Goal: Task Accomplishment & Management: Complete application form

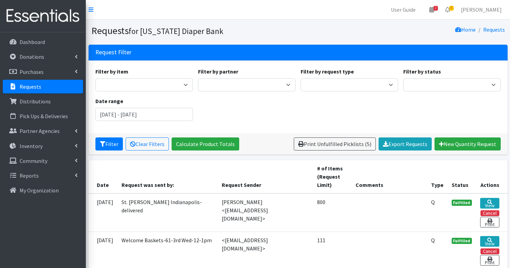
scroll to position [46, 0]
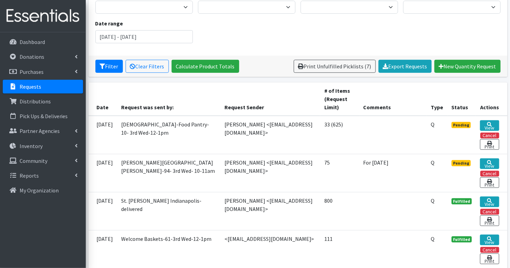
scroll to position [80, 0]
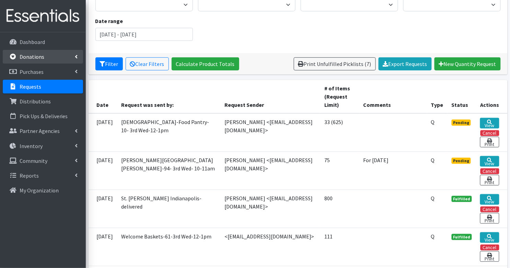
click at [31, 56] on p "Donations" at bounding box center [32, 56] width 25 height 7
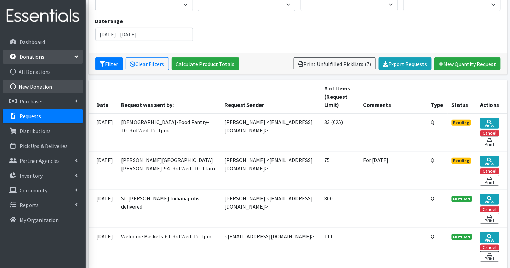
click at [38, 87] on link "New Donation" at bounding box center [43, 87] width 80 height 14
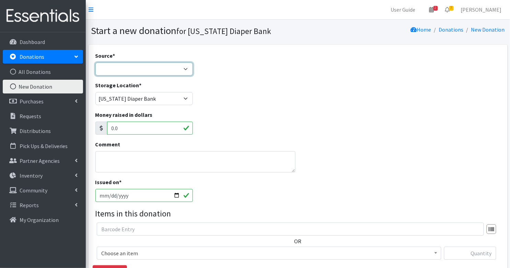
click at [111, 70] on select "Product Drive Manufacturer Donation Site Misc. Donation" at bounding box center [144, 69] width 98 height 13
select select "Manufacturer"
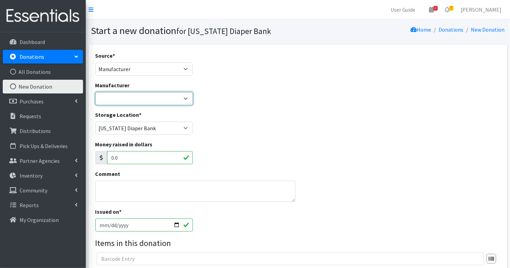
click at [110, 95] on select "Baby2Baby Huggies Target ---Create new Manufacturer---" at bounding box center [144, 98] width 98 height 13
select select "160"
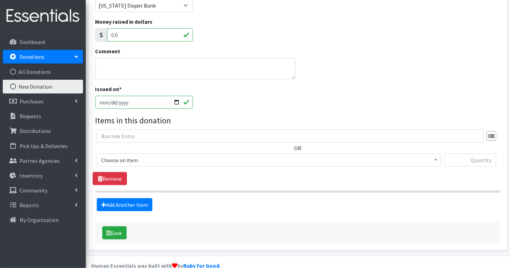
scroll to position [135, 0]
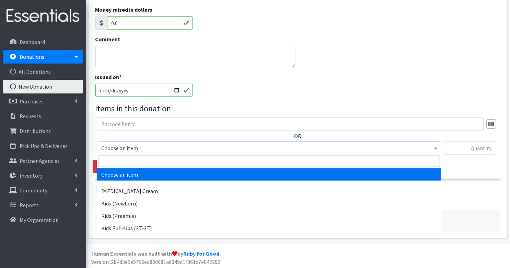
click at [119, 149] on span "Choose an item" at bounding box center [269, 148] width 336 height 10
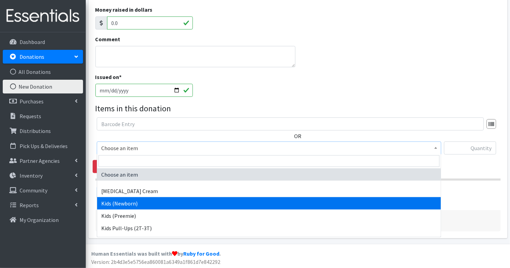
select select "3400"
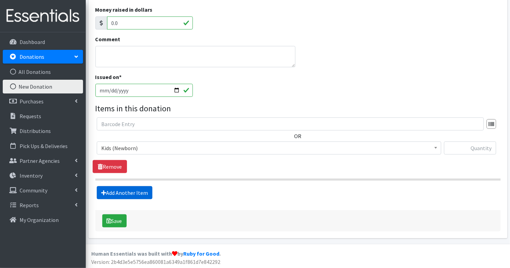
click at [123, 191] on link "Add Another Item" at bounding box center [125, 192] width 56 height 13
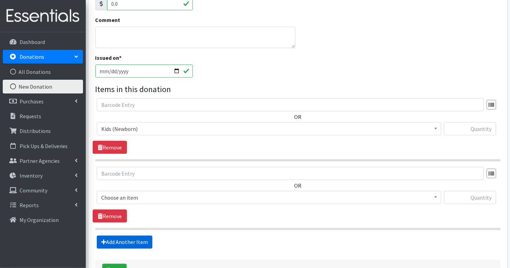
scroll to position [203, 0]
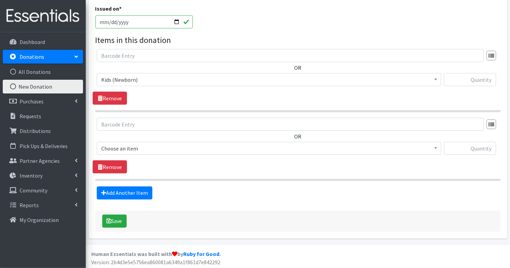
click at [114, 146] on span "Choose an item" at bounding box center [269, 149] width 336 height 10
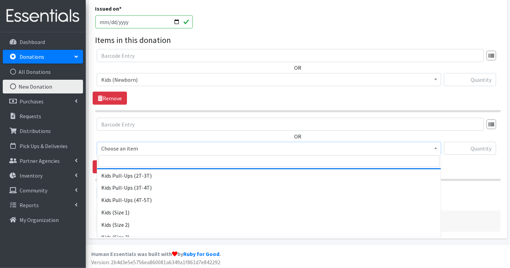
scroll to position [53, 0]
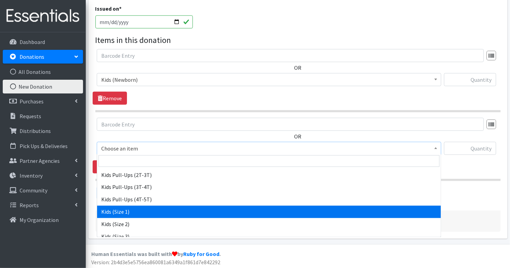
select select "3401"
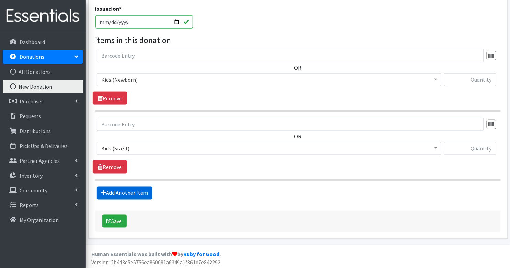
click at [123, 191] on link "Add Another Item" at bounding box center [125, 192] width 56 height 13
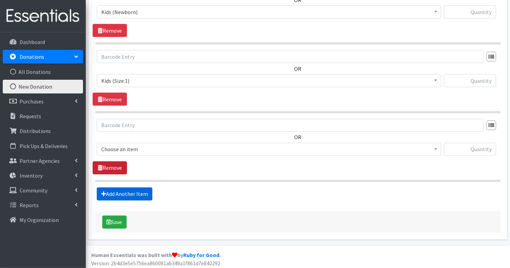
scroll to position [271, 0]
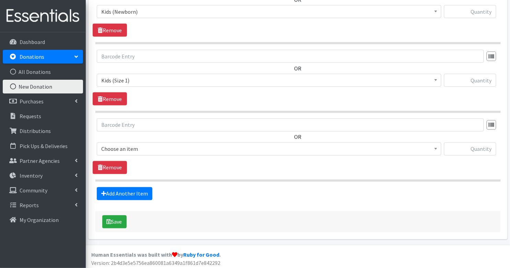
click at [124, 144] on span "Choose an item" at bounding box center [269, 149] width 336 height 10
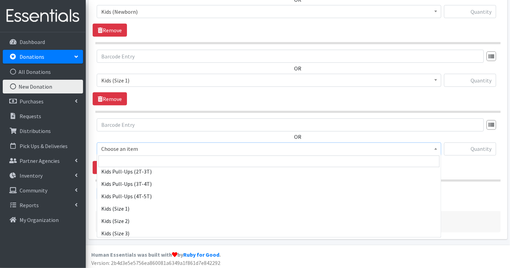
scroll to position [58, 0]
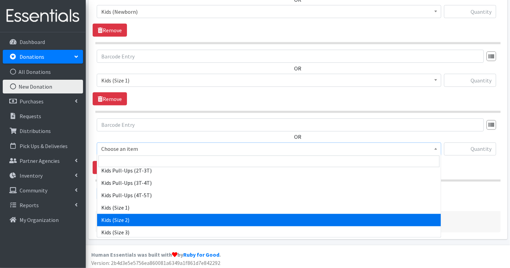
select select "3420"
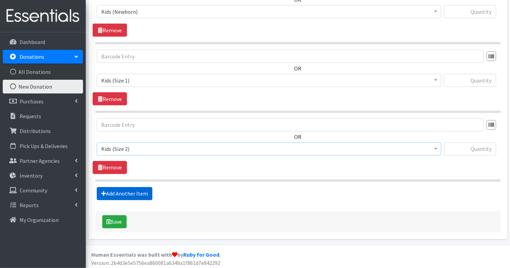
click at [127, 194] on link "Add Another Item" at bounding box center [125, 193] width 56 height 13
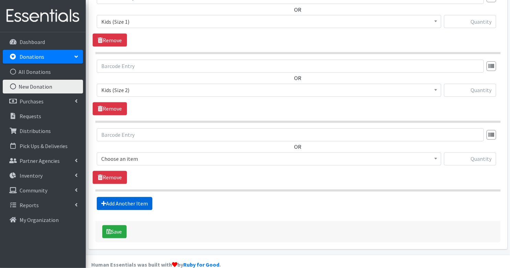
scroll to position [339, 0]
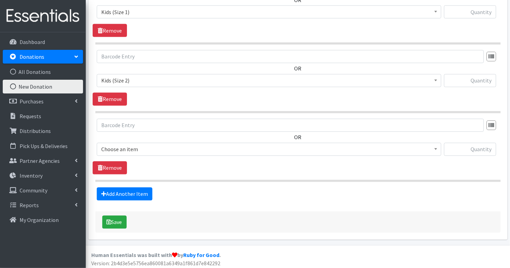
click at [132, 153] on span "Choose an item" at bounding box center [269, 149] width 345 height 13
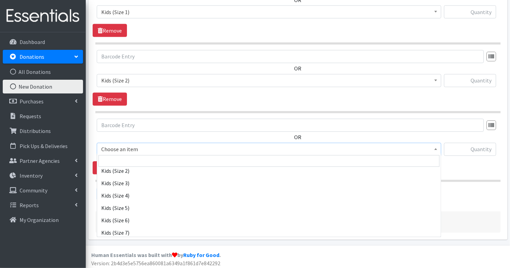
scroll to position [106, 0]
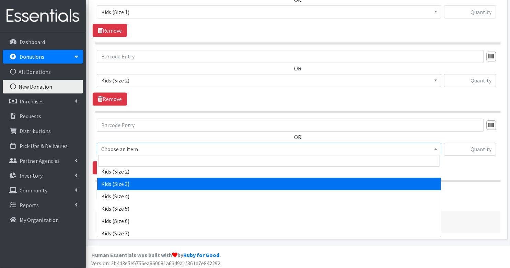
select select "3393"
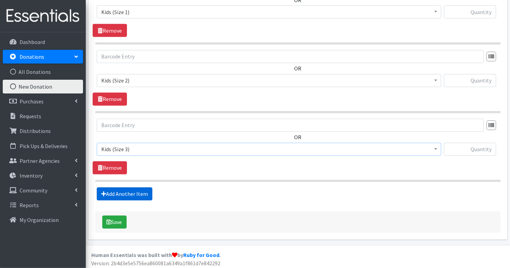
click at [128, 191] on link "Add Another Item" at bounding box center [125, 194] width 56 height 13
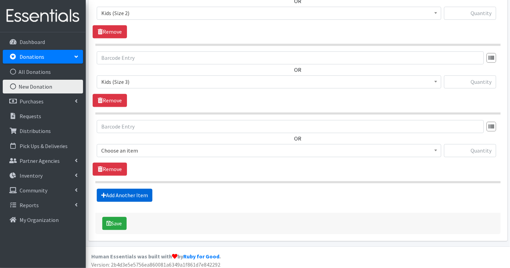
scroll to position [407, 0]
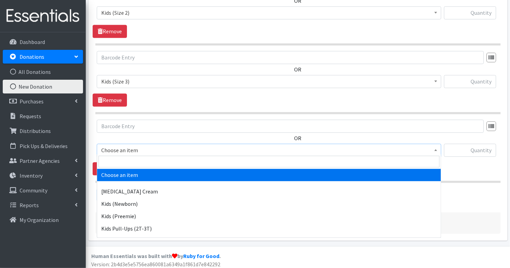
click at [142, 147] on span "Choose an item" at bounding box center [269, 150] width 336 height 10
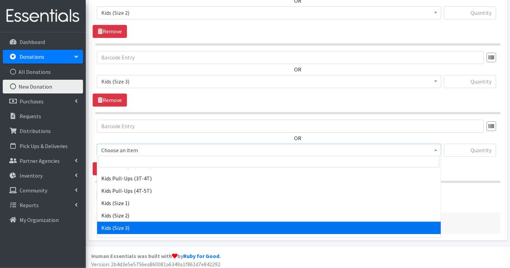
scroll to position [98, 0]
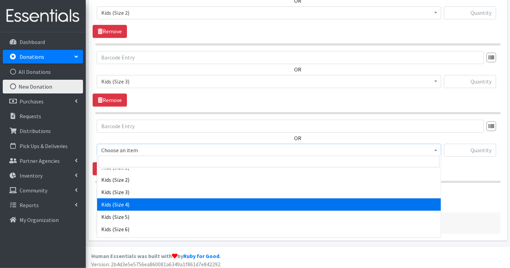
select select "3394"
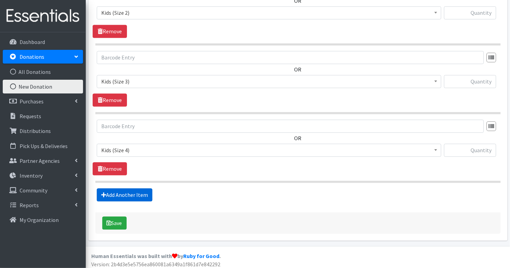
click at [135, 192] on link "Add Another Item" at bounding box center [125, 194] width 56 height 13
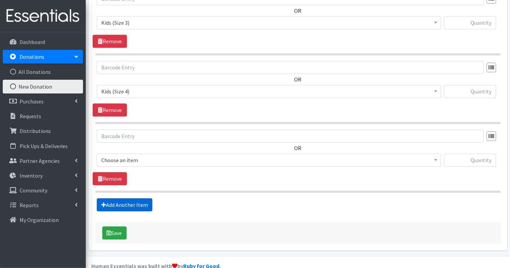
scroll to position [476, 0]
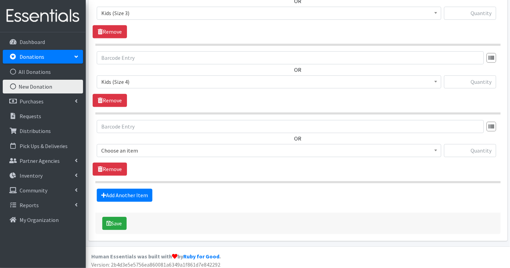
click at [147, 146] on span "Choose an item" at bounding box center [269, 151] width 336 height 10
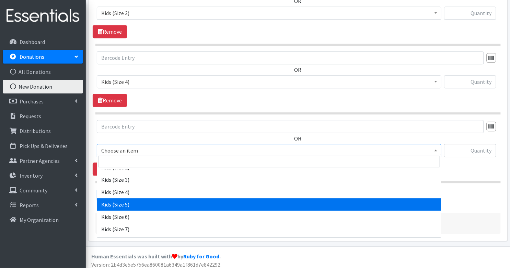
scroll to position [134, 0]
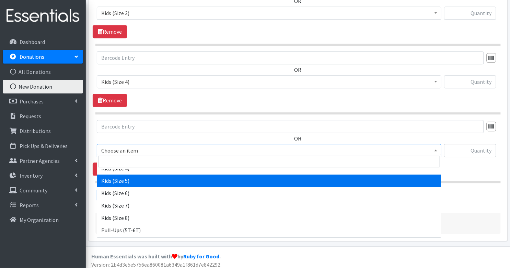
select select "3407"
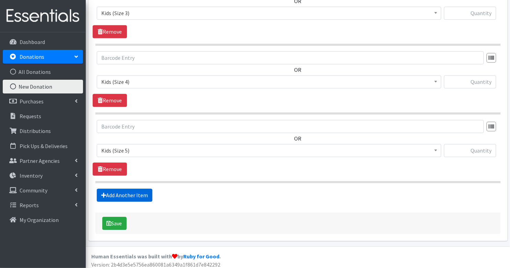
click at [133, 195] on link "Add Another Item" at bounding box center [125, 195] width 56 height 13
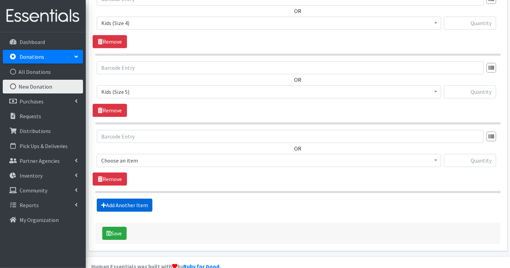
scroll to position [544, 0]
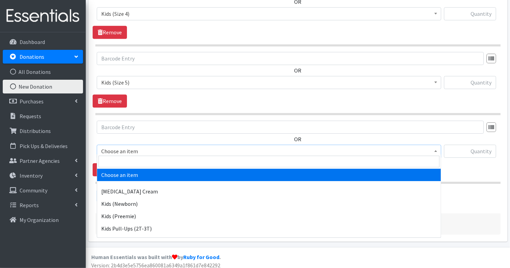
click at [137, 146] on span "Choose an item" at bounding box center [269, 151] width 336 height 10
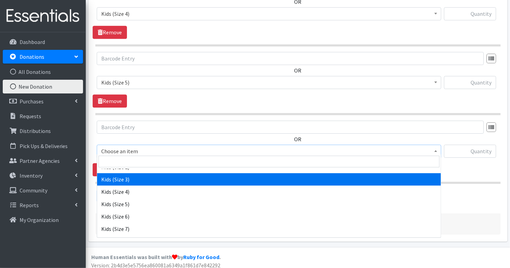
scroll to position [111, 0]
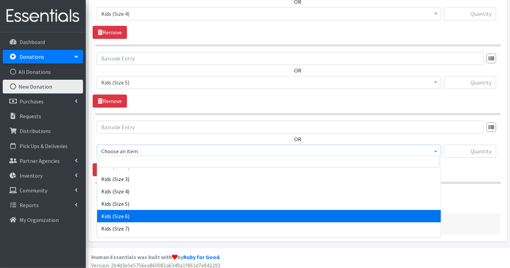
select select "3419"
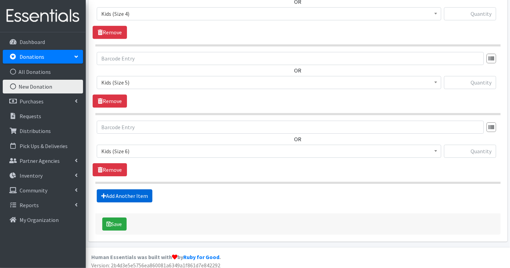
click at [136, 193] on link "Add Another Item" at bounding box center [125, 195] width 56 height 13
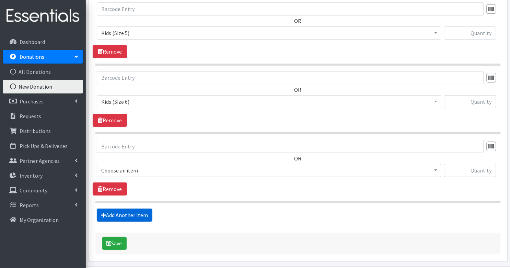
scroll to position [612, 0]
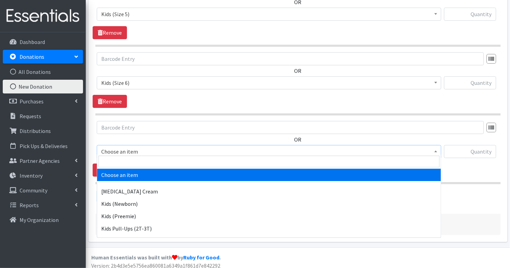
click at [140, 149] on span "Choose an item" at bounding box center [269, 152] width 336 height 10
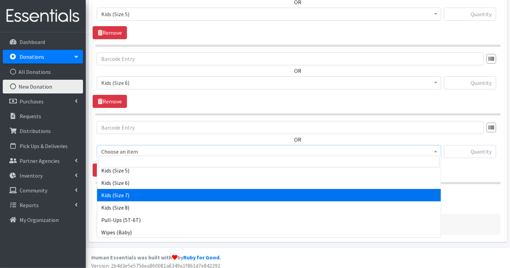
scroll to position [145, 0]
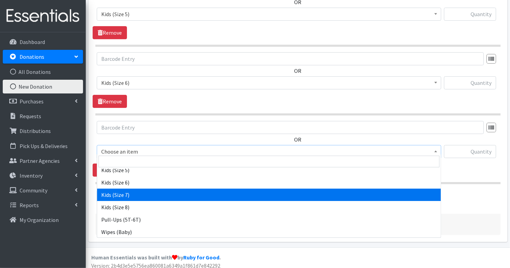
select select "7177"
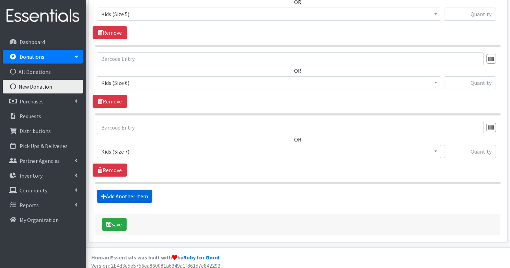
click at [132, 190] on link "Add Another Item" at bounding box center [125, 196] width 56 height 13
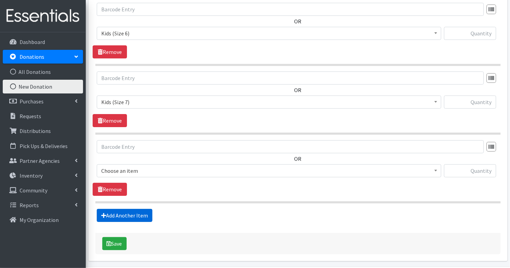
scroll to position [680, 0]
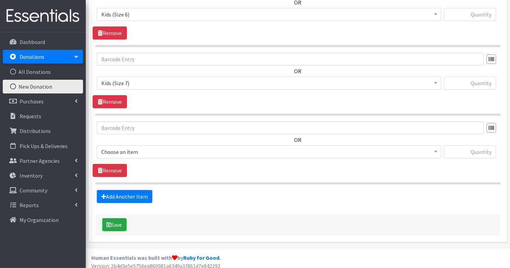
click at [140, 149] on span "Choose an item" at bounding box center [269, 152] width 336 height 10
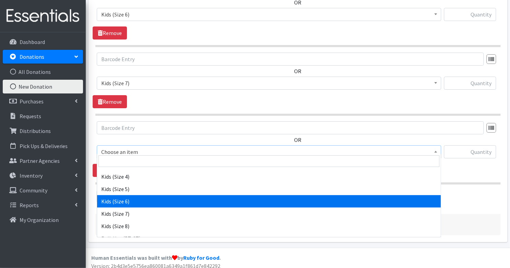
scroll to position [131, 0]
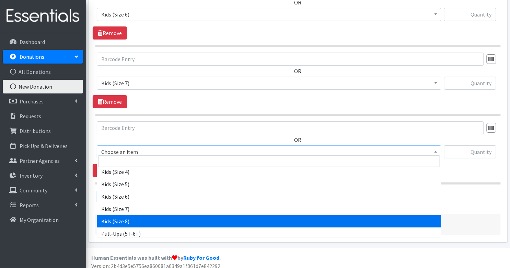
select select "14190"
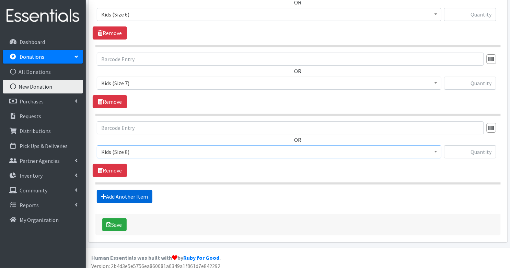
click at [132, 193] on link "Add Another Item" at bounding box center [125, 196] width 56 height 13
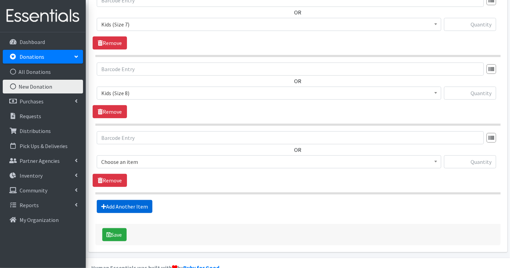
scroll to position [749, 0]
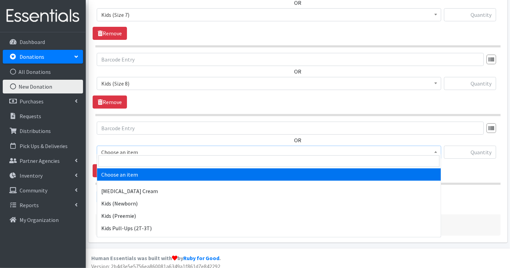
click at [135, 147] on span "Choose an item" at bounding box center [269, 152] width 336 height 10
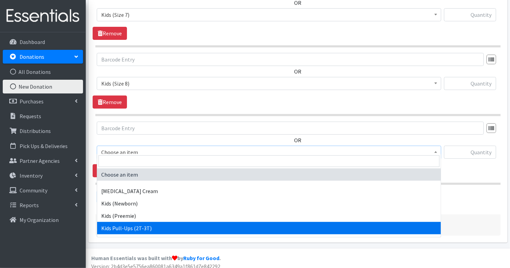
select select "3415"
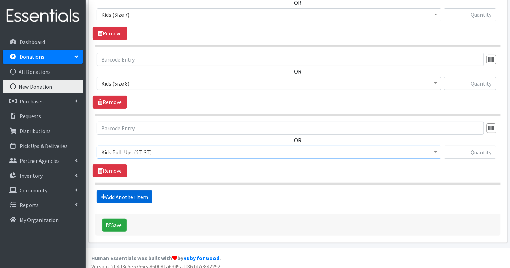
click at [138, 192] on link "Add Another Item" at bounding box center [125, 196] width 56 height 13
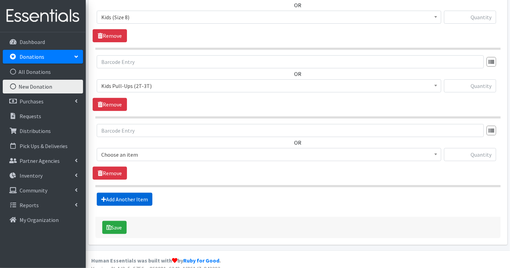
scroll to position [817, 0]
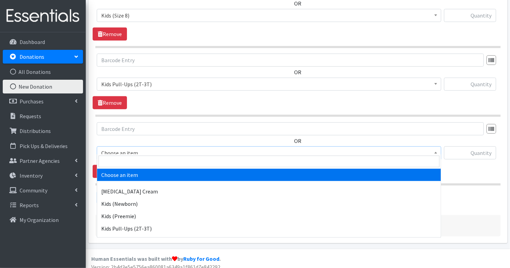
click at [136, 148] on span "Choose an item" at bounding box center [269, 153] width 336 height 10
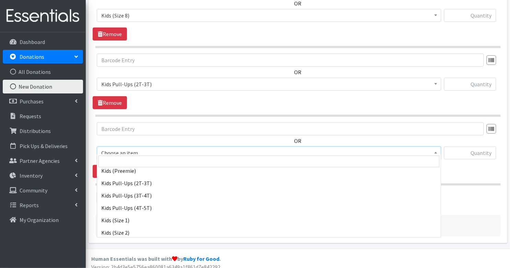
scroll to position [46, 0]
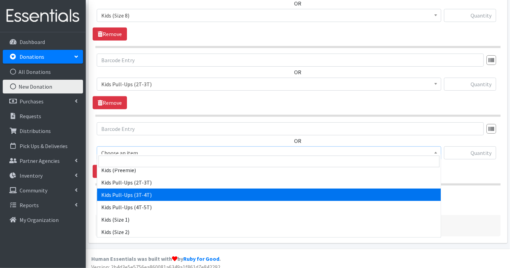
select select "3417"
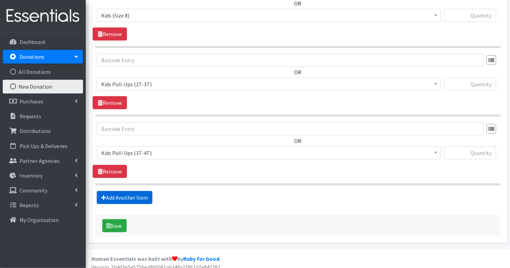
click at [146, 194] on link "Add Another Item" at bounding box center [125, 197] width 56 height 13
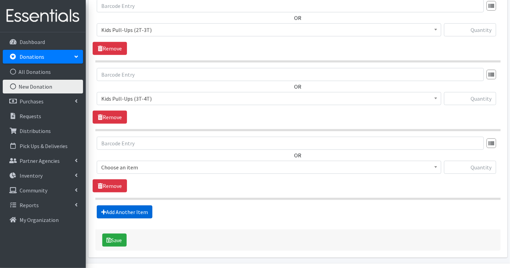
scroll to position [885, 0]
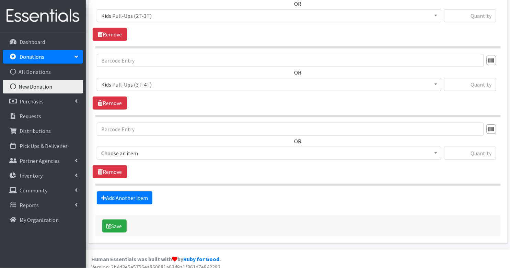
click at [146, 148] on span "Choose an item" at bounding box center [269, 153] width 336 height 10
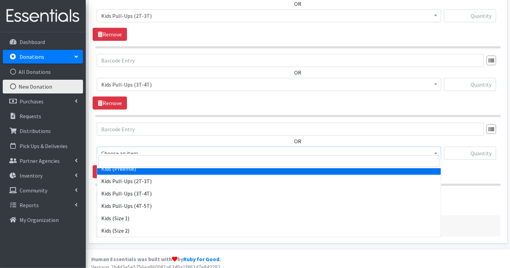
scroll to position [48, 0]
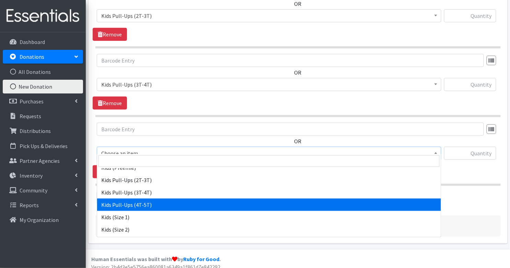
select select "3408"
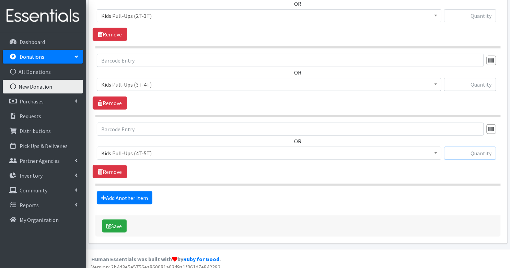
click at [475, 149] on input "text" at bounding box center [470, 153] width 52 height 13
type input "339"
click at [483, 78] on input "text" at bounding box center [470, 84] width 52 height 13
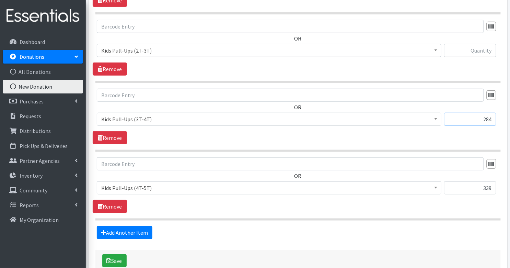
scroll to position [828, 0]
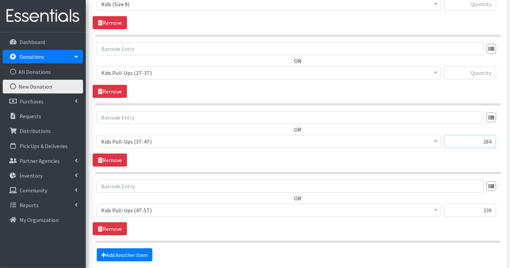
type input "284"
click at [485, 69] on input "text" at bounding box center [470, 72] width 52 height 13
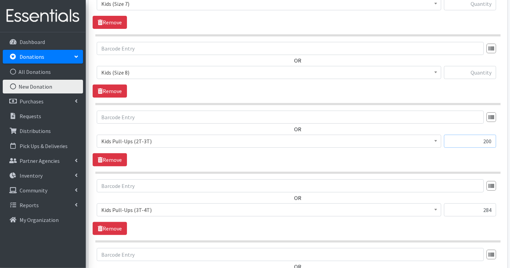
scroll to position [759, 0]
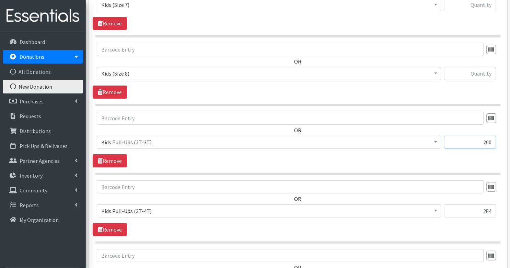
type input "200"
click at [482, 69] on input "text" at bounding box center [470, 73] width 52 height 13
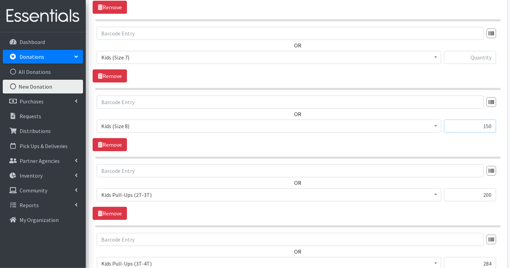
scroll to position [696, 0]
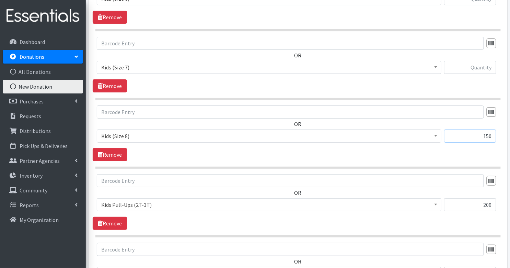
type input "150"
click at [465, 61] on input "text" at bounding box center [470, 67] width 52 height 13
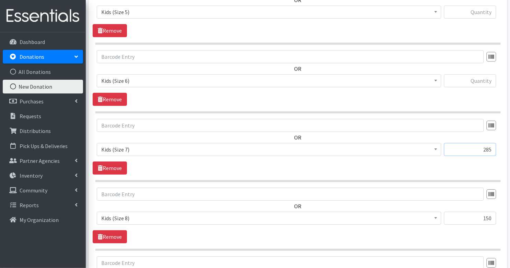
scroll to position [610, 0]
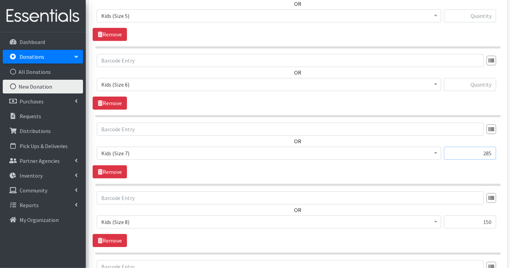
type input "285"
click at [486, 82] on input "text" at bounding box center [470, 84] width 52 height 13
type input "488"
click at [475, 11] on input "text" at bounding box center [470, 15] width 52 height 13
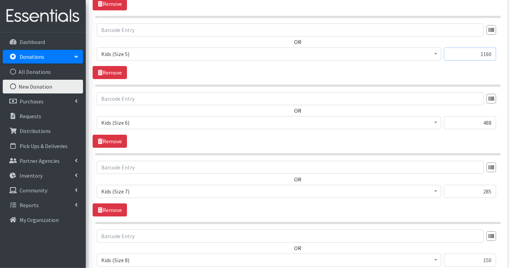
scroll to position [514, 0]
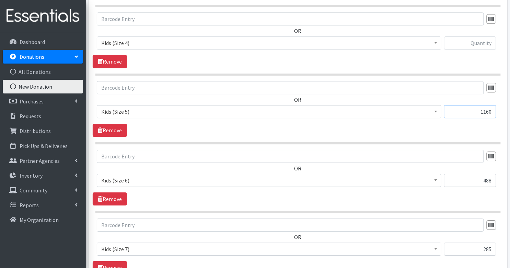
type input "1160"
click at [477, 42] on input "text" at bounding box center [470, 42] width 52 height 13
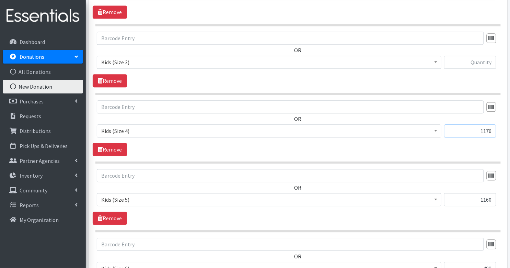
scroll to position [411, 0]
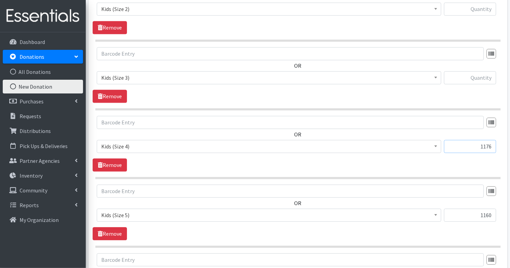
type input "1176"
click at [484, 77] on input "text" at bounding box center [470, 77] width 52 height 13
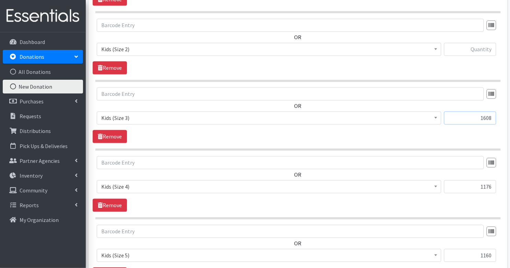
scroll to position [364, 0]
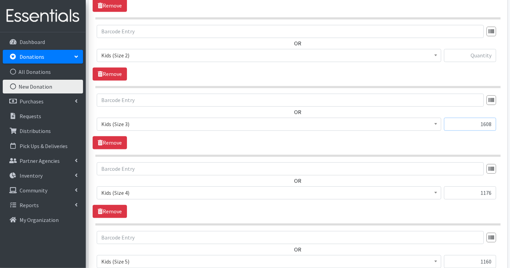
type input "1608"
click at [483, 56] on input "text" at bounding box center [470, 55] width 52 height 13
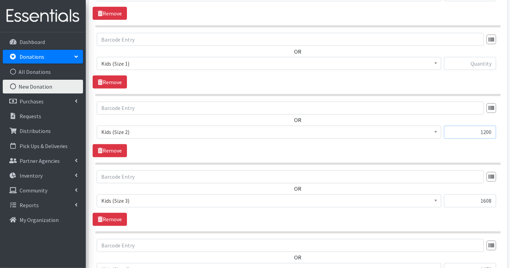
scroll to position [285, 0]
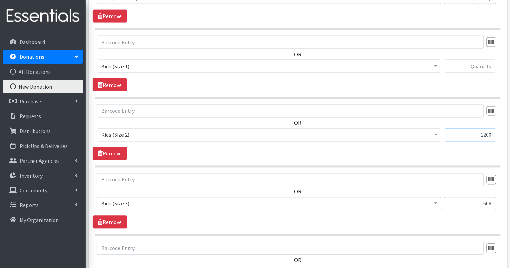
type input "1200"
click at [477, 64] on input "text" at bounding box center [470, 66] width 52 height 13
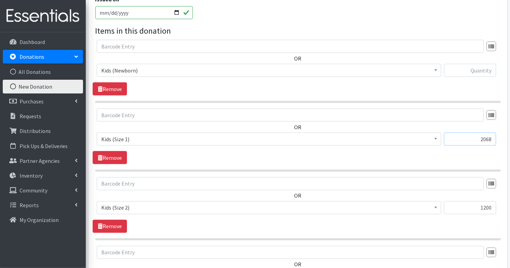
scroll to position [212, 0]
type input "2068"
click at [491, 76] on input "text" at bounding box center [470, 70] width 52 height 13
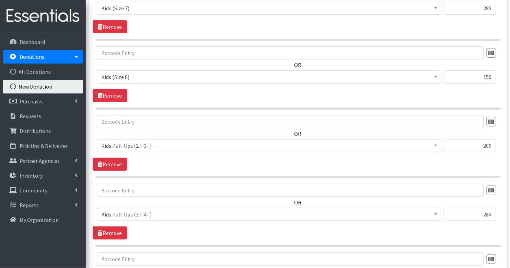
scroll to position [885, 0]
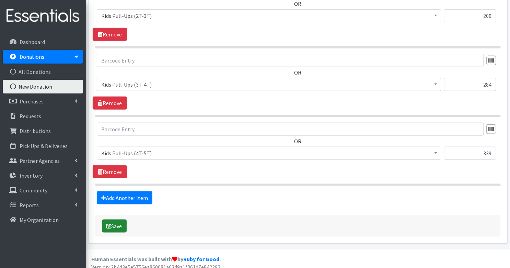
type input "434"
click at [112, 222] on button "Save" at bounding box center [114, 225] width 24 height 13
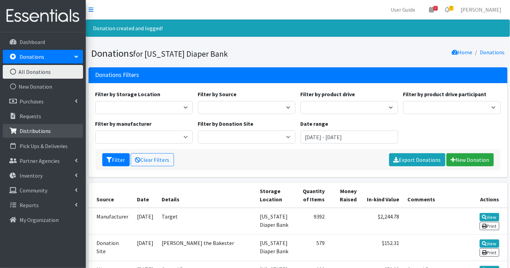
click at [34, 129] on p "Distributions" at bounding box center [35, 130] width 31 height 7
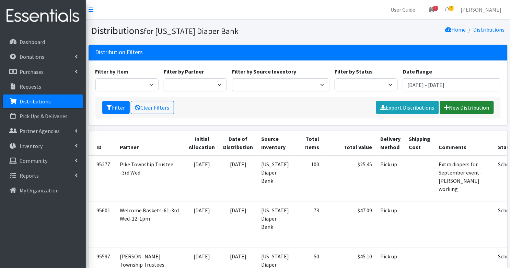
click at [453, 109] on link "New Distribution" at bounding box center [467, 107] width 54 height 13
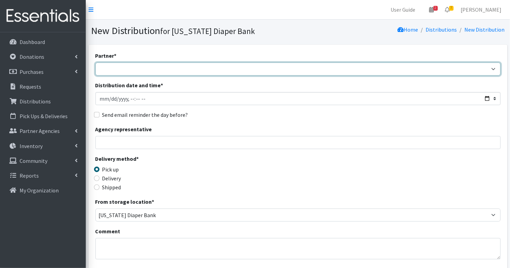
click at [154, 67] on select "ARC [PERSON_NAME] and [GEOGRAPHIC_DATA] [GEOGRAPHIC_DATA] Babies Basic Needs No…" at bounding box center [298, 69] width 406 height 13
select select "1918"
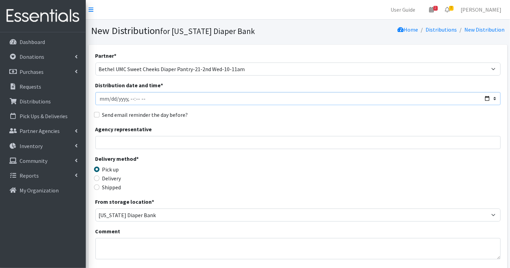
click at [110, 101] on input "Distribution date and time *" at bounding box center [298, 98] width 406 height 13
click at [130, 99] on input "Distribution date and time *" at bounding box center [298, 98] width 406 height 13
click at [125, 103] on input "Distribution date and time *" at bounding box center [298, 98] width 406 height 13
click at [131, 99] on input "Distribution date and time *" at bounding box center [298, 98] width 406 height 13
click at [147, 100] on input "Distribution date and time *" at bounding box center [298, 98] width 406 height 13
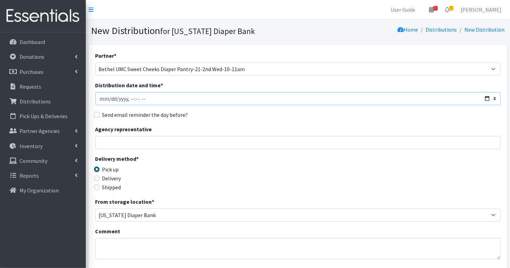
type input "[DATE]T11:00"
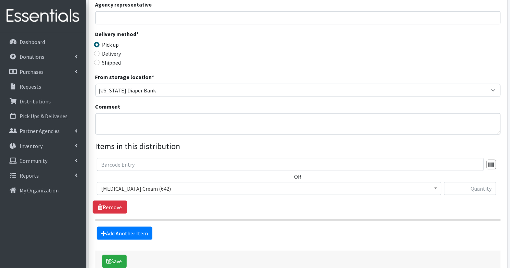
scroll to position [165, 0]
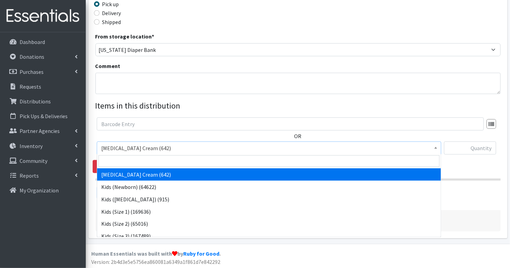
click at [173, 146] on span "[MEDICAL_DATA] Cream (642)" at bounding box center [269, 148] width 336 height 10
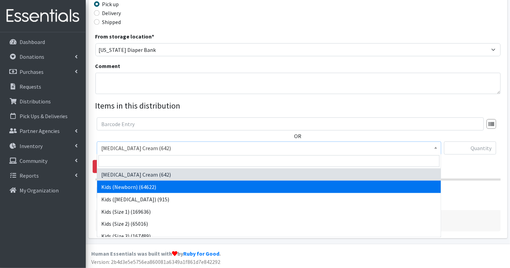
select select "3400"
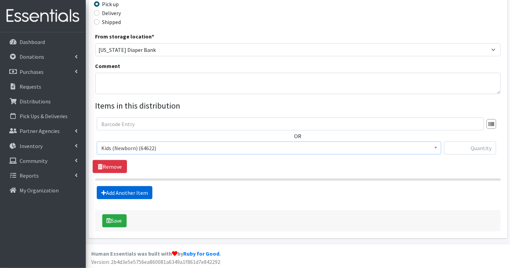
click at [122, 193] on link "Add Another Item" at bounding box center [125, 192] width 56 height 13
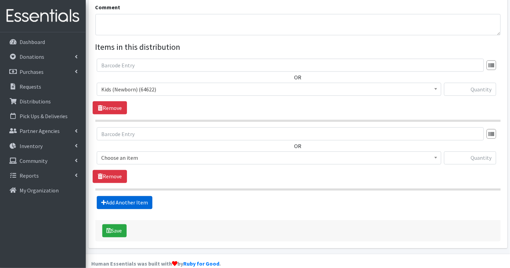
scroll to position [234, 0]
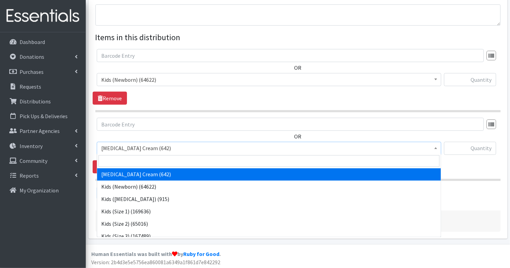
click at [138, 154] on span "[MEDICAL_DATA] Cream (642)" at bounding box center [269, 148] width 345 height 13
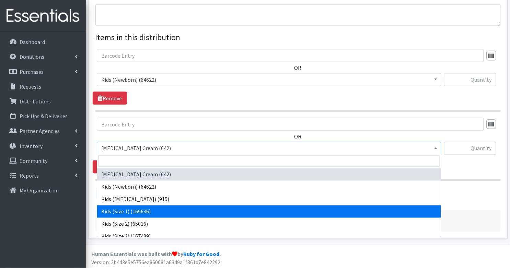
select select "3401"
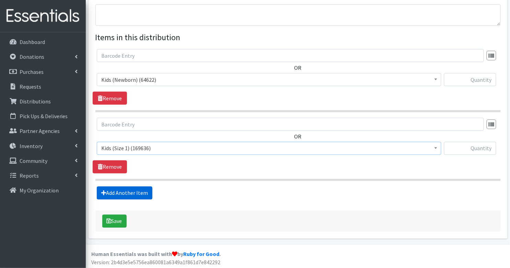
click at [132, 192] on link "Add Another Item" at bounding box center [125, 192] width 56 height 13
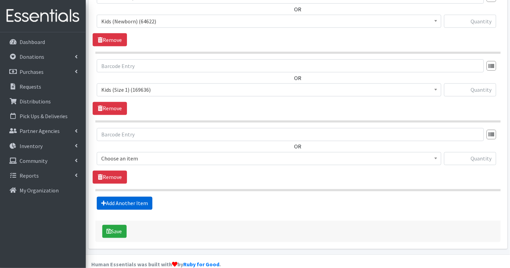
scroll to position [302, 0]
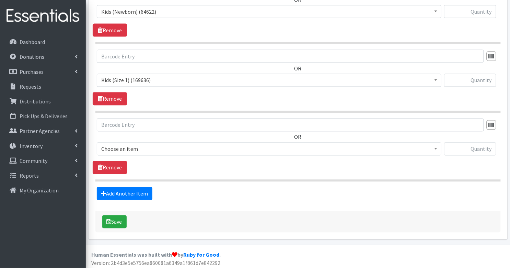
click at [139, 150] on span "Choose an item" at bounding box center [269, 149] width 336 height 10
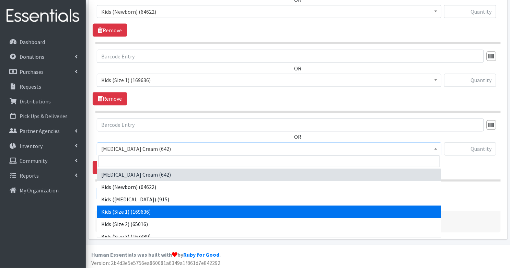
scroll to position [13, 0]
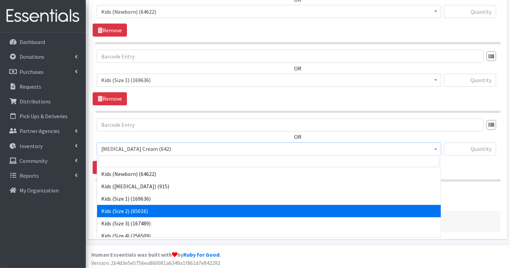
select select "3420"
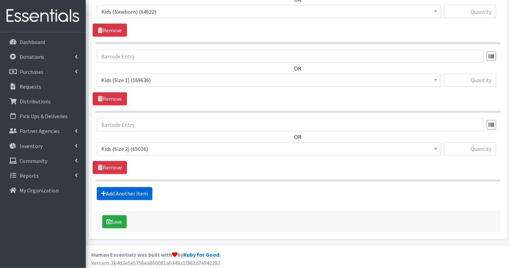
click at [127, 187] on link "Add Another Item" at bounding box center [125, 193] width 56 height 13
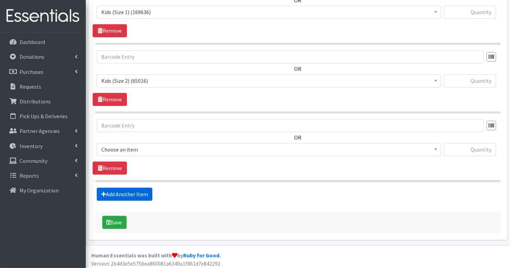
scroll to position [370, 0]
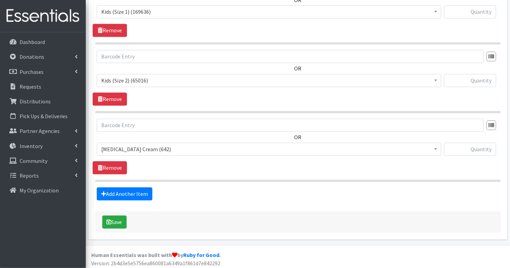
click at [134, 148] on span "[MEDICAL_DATA] Cream (642)" at bounding box center [269, 150] width 336 height 10
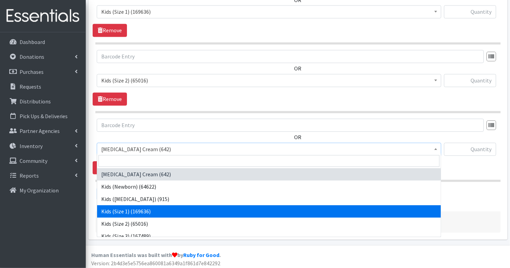
scroll to position [33, 0]
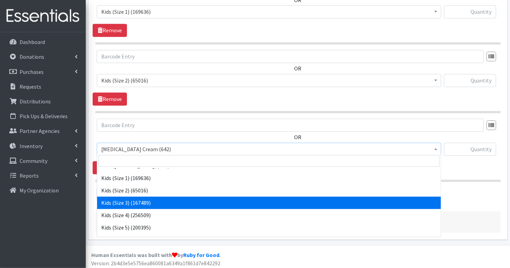
select select "3393"
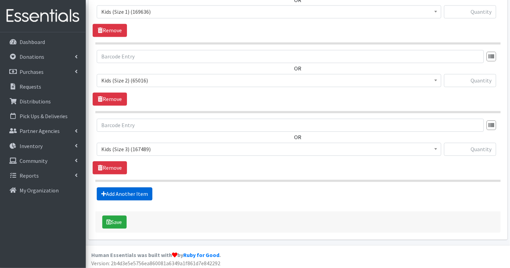
click at [133, 191] on link "Add Another Item" at bounding box center [125, 194] width 56 height 13
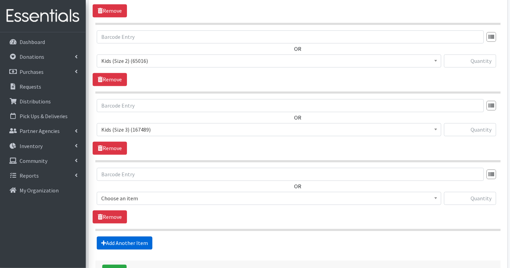
scroll to position [438, 0]
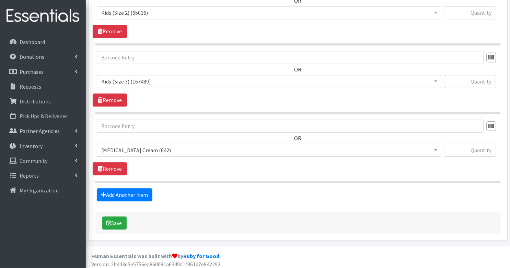
click at [136, 155] on span "[MEDICAL_DATA] Cream (642) Kids (Newborn) (64622) Kids ([MEDICAL_DATA]) (915) K…" at bounding box center [269, 153] width 345 height 19
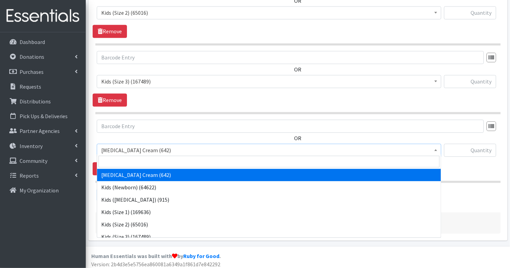
click at [136, 150] on span "[MEDICAL_DATA] Cream (642)" at bounding box center [269, 150] width 336 height 10
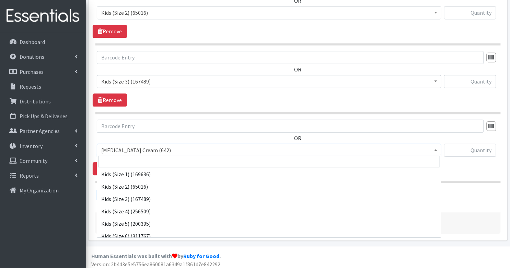
scroll to position [39, 0]
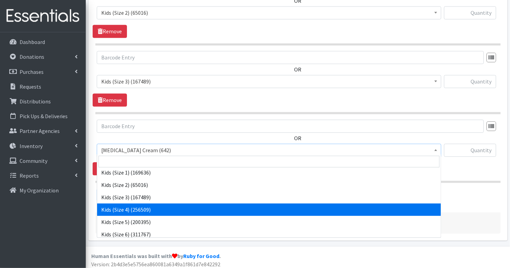
select select "3394"
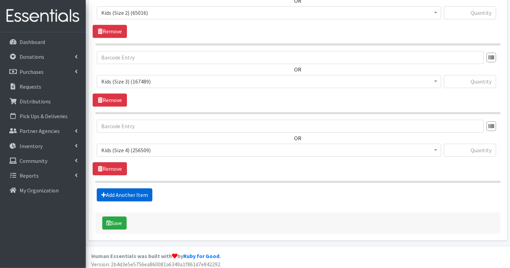
click at [140, 191] on link "Add Another Item" at bounding box center [125, 194] width 56 height 13
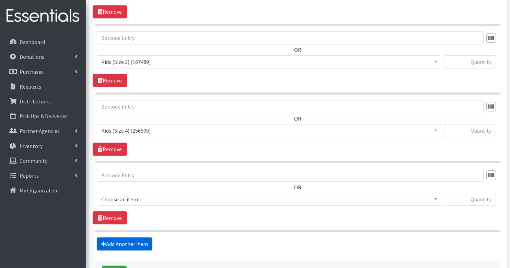
scroll to position [506, 0]
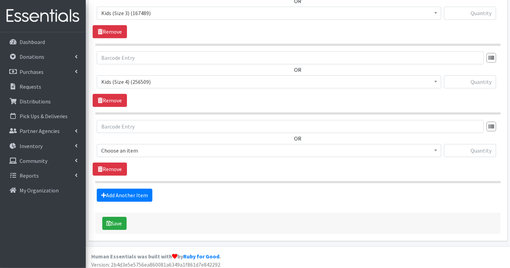
click at [155, 146] on span "Choose an item" at bounding box center [269, 151] width 336 height 10
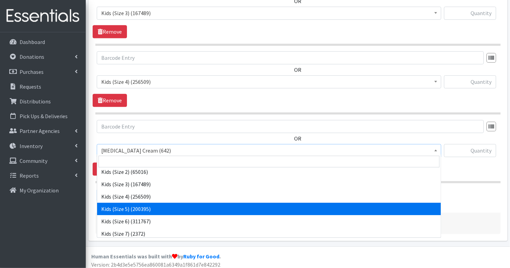
scroll to position [0, 0]
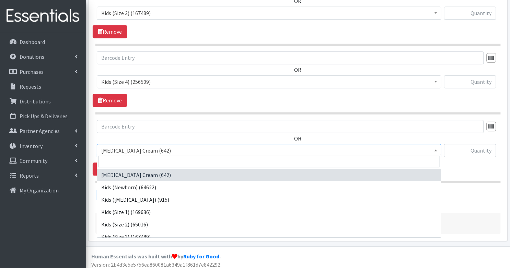
select select "3407"
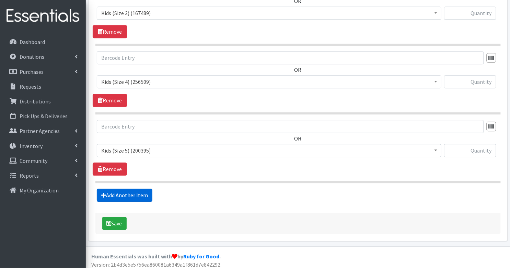
click at [140, 191] on link "Add Another Item" at bounding box center [125, 195] width 56 height 13
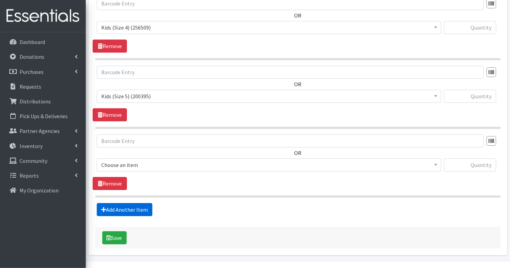
scroll to position [574, 0]
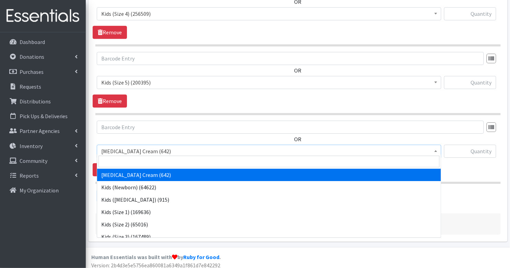
click at [146, 150] on span "[MEDICAL_DATA] Cream (642)" at bounding box center [269, 151] width 336 height 10
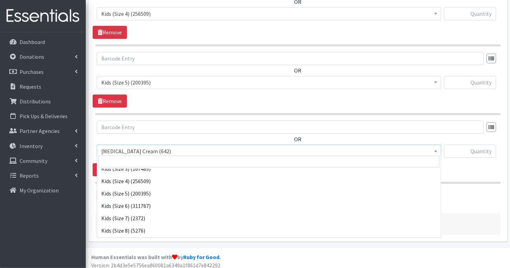
scroll to position [72, 0]
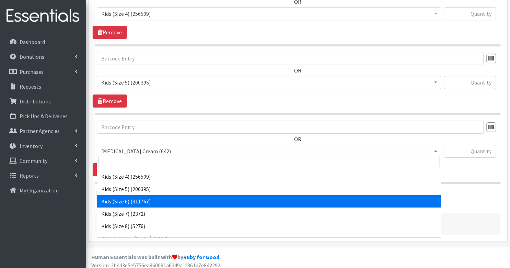
select select "3419"
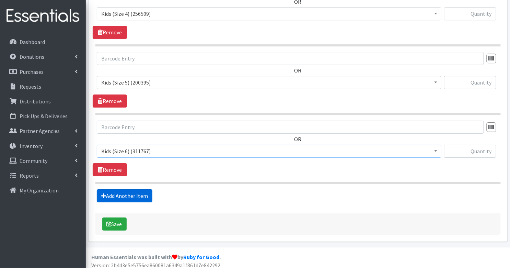
click at [141, 194] on link "Add Another Item" at bounding box center [125, 195] width 56 height 13
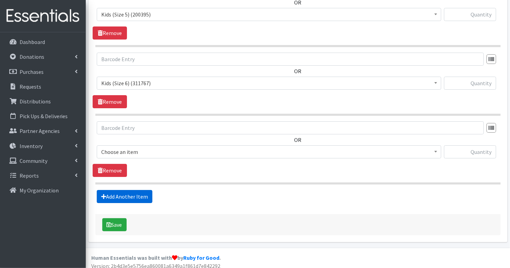
scroll to position [643, 0]
click at [148, 147] on span "[MEDICAL_DATA] Cream (642)" at bounding box center [269, 152] width 336 height 10
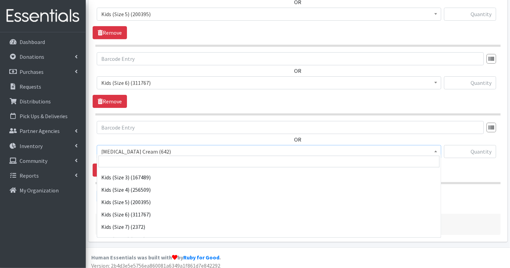
scroll to position [60, 0]
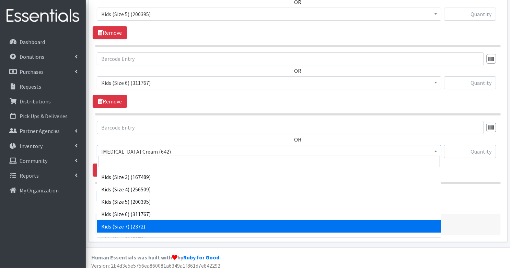
select select "7177"
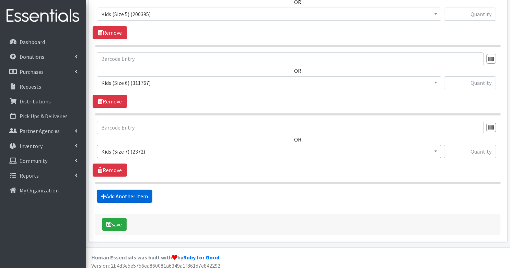
click at [112, 192] on link "Add Another Item" at bounding box center [125, 196] width 56 height 13
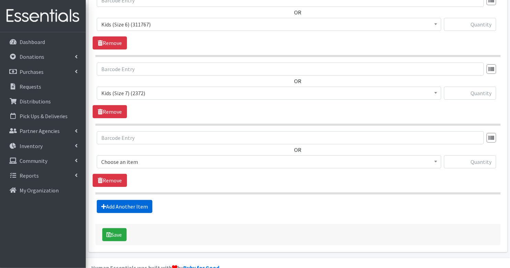
scroll to position [711, 0]
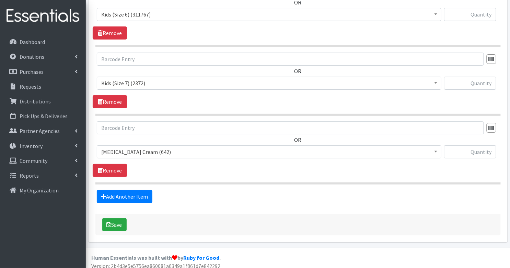
click at [139, 149] on span "[MEDICAL_DATA] Cream (642)" at bounding box center [269, 152] width 336 height 10
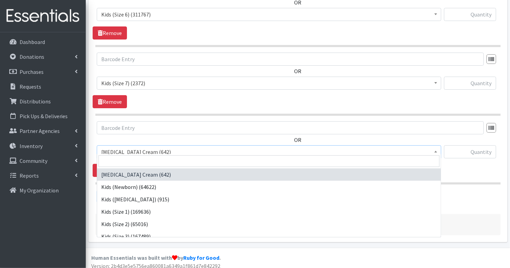
scroll to position [102, 0]
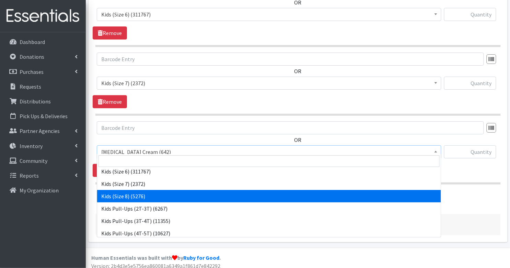
select select "14190"
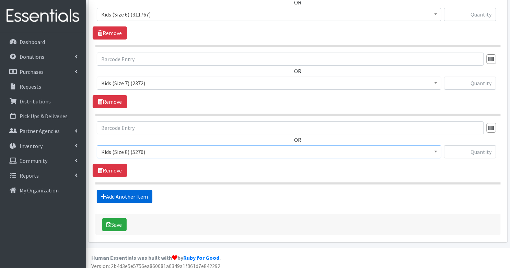
click at [142, 192] on link "Add Another Item" at bounding box center [125, 196] width 56 height 13
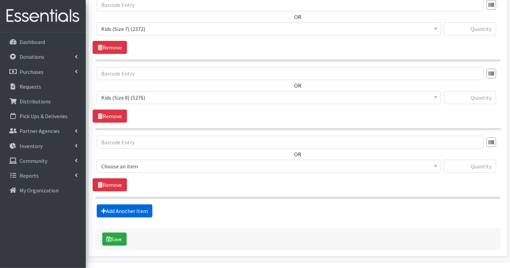
scroll to position [779, 0]
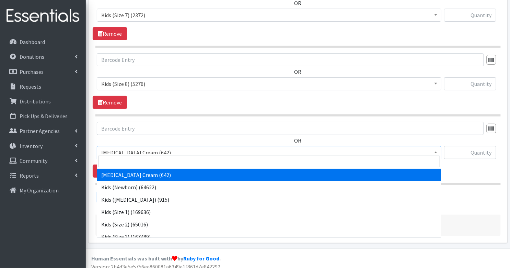
click at [132, 149] on span "[MEDICAL_DATA] Cream (642)" at bounding box center [269, 153] width 336 height 10
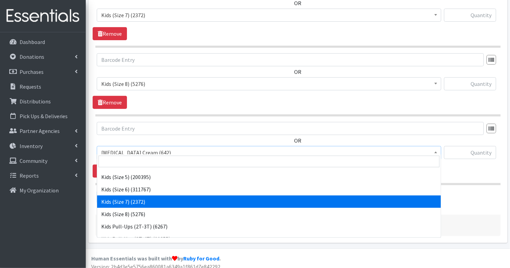
scroll to position [87, 0]
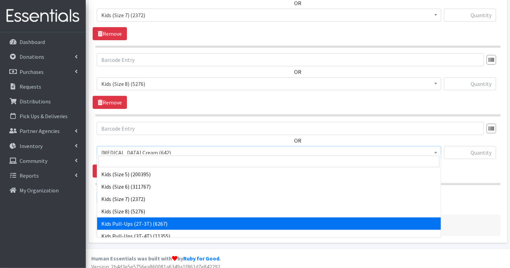
select select "3415"
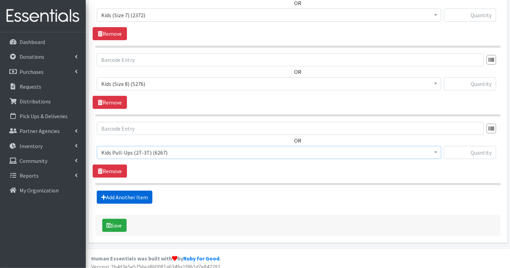
click at [143, 192] on link "Add Another Item" at bounding box center [125, 197] width 56 height 13
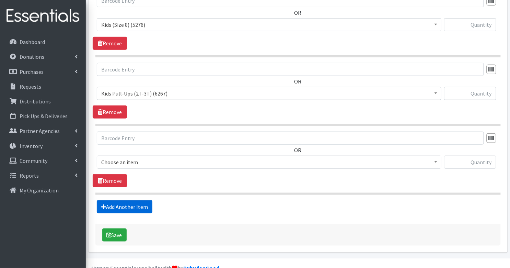
scroll to position [847, 0]
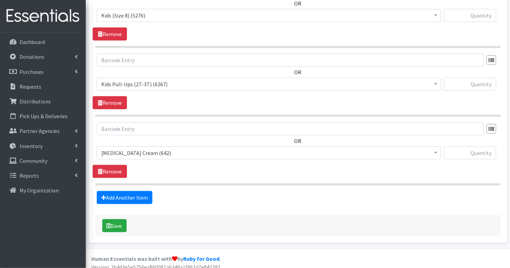
click at [141, 149] on span "[MEDICAL_DATA] Cream (642)" at bounding box center [269, 153] width 336 height 10
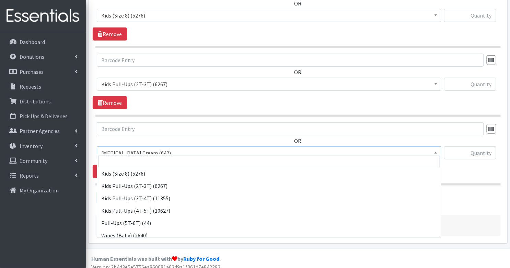
scroll to position [127, 0]
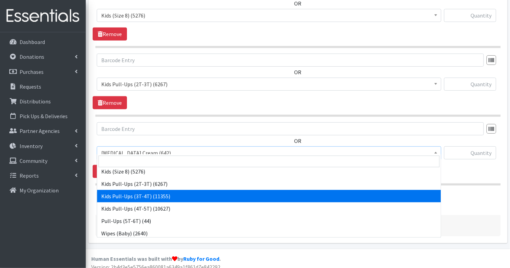
select select "3417"
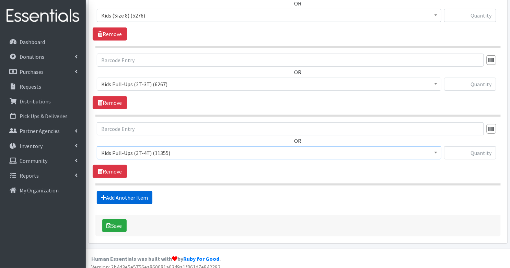
click at [145, 191] on link "Add Another Item" at bounding box center [125, 197] width 56 height 13
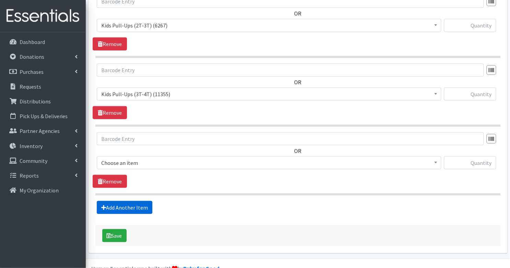
scroll to position [916, 0]
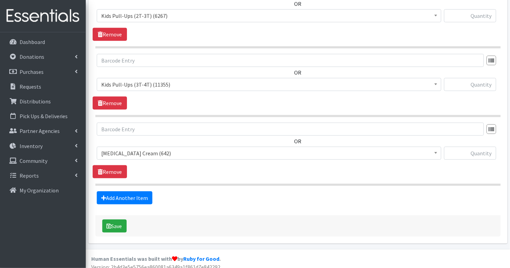
click at [137, 149] on span "[MEDICAL_DATA] Cream (642)" at bounding box center [269, 153] width 336 height 10
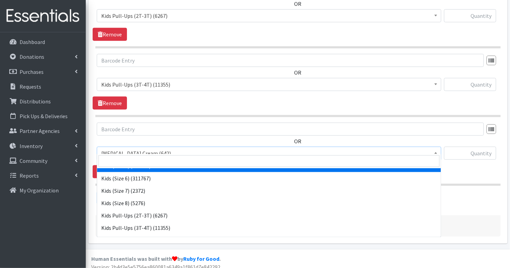
scroll to position [109, 0]
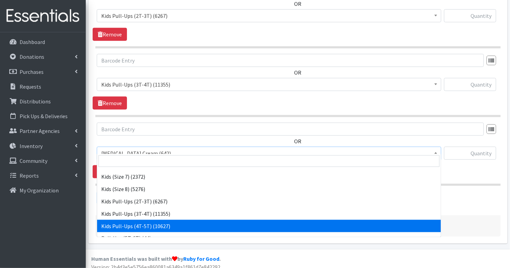
select select "3408"
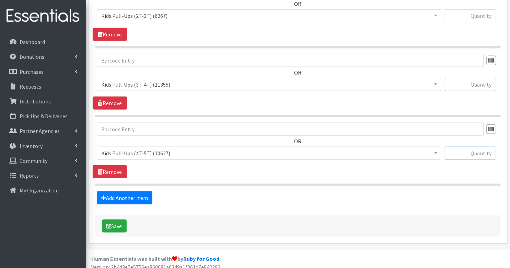
click at [485, 147] on input "text" at bounding box center [470, 153] width 52 height 13
type input "339"
click at [476, 78] on input "text" at bounding box center [470, 84] width 52 height 13
type input "284"
click at [483, 11] on input "text" at bounding box center [470, 15] width 52 height 13
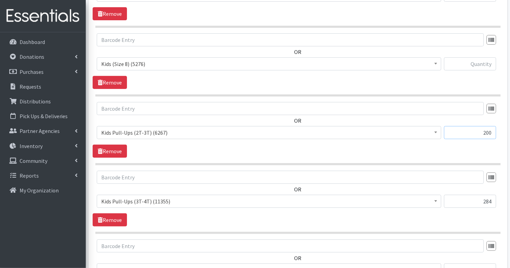
scroll to position [798, 0]
type input "200"
click at [485, 60] on input "text" at bounding box center [470, 64] width 52 height 13
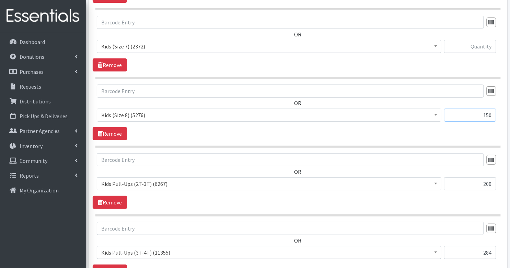
scroll to position [725, 0]
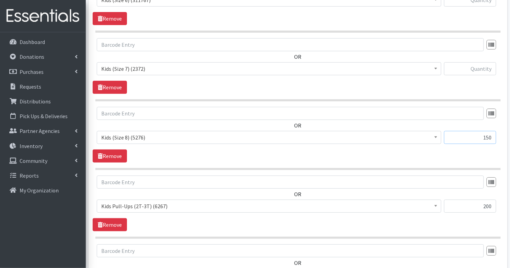
type input "150"
click at [484, 62] on input "text" at bounding box center [470, 68] width 52 height 13
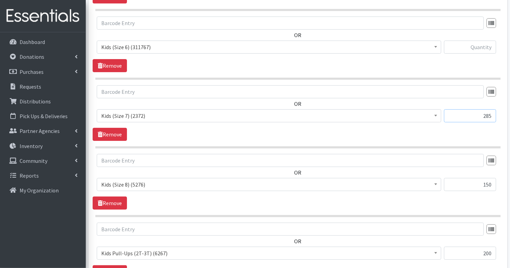
scroll to position [673, 0]
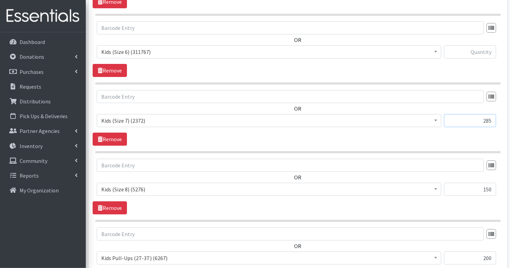
type input "285"
click at [479, 46] on input "text" at bounding box center [470, 51] width 52 height 13
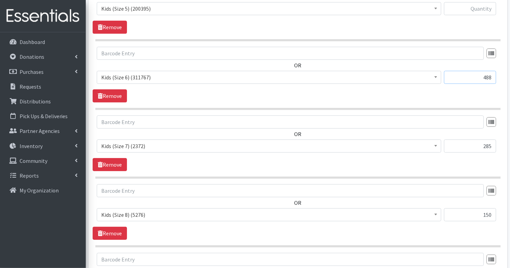
scroll to position [616, 0]
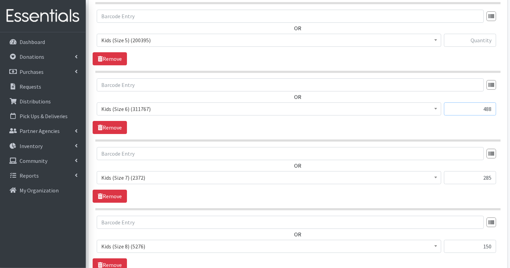
type input "488"
click at [483, 39] on input "text" at bounding box center [470, 40] width 52 height 13
click at [486, 41] on input "text" at bounding box center [470, 40] width 52 height 13
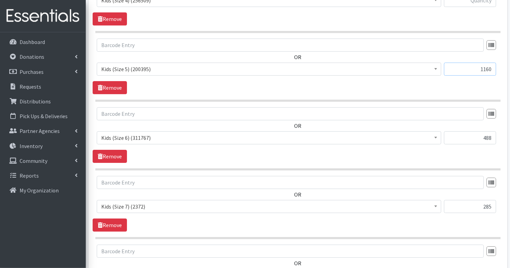
scroll to position [572, 0]
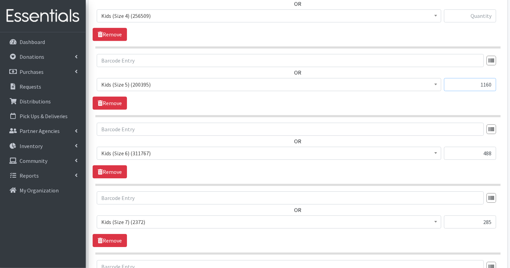
type input "1160"
click at [487, 14] on input "text" at bounding box center [470, 15] width 52 height 13
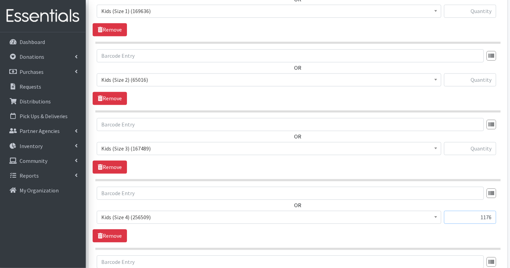
scroll to position [370, 0]
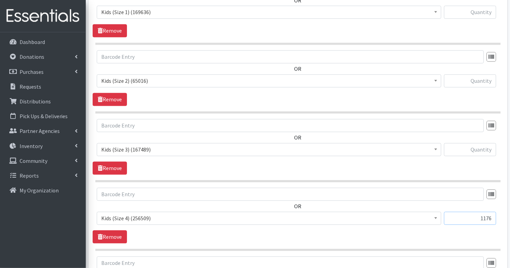
type input "1176"
click at [481, 146] on input "text" at bounding box center [470, 149] width 52 height 13
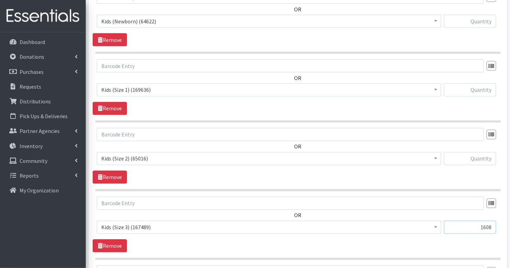
scroll to position [287, 0]
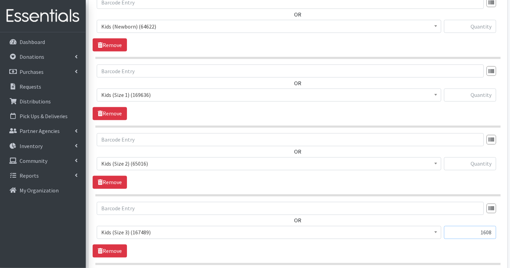
type input "1608"
click at [483, 163] on input "text" at bounding box center [470, 163] width 52 height 13
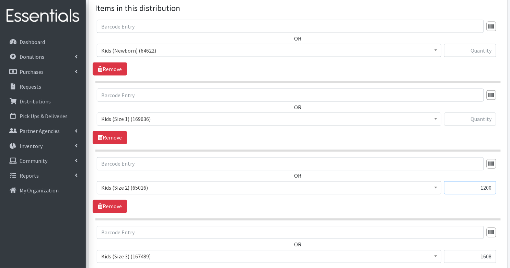
scroll to position [239, 0]
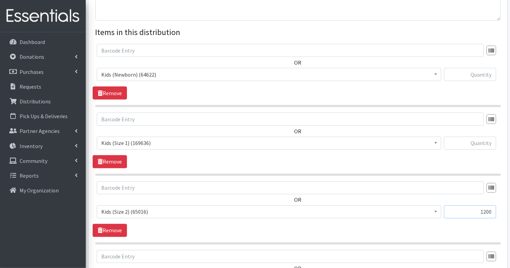
type input "1200"
click at [484, 145] on input "text" at bounding box center [470, 143] width 52 height 13
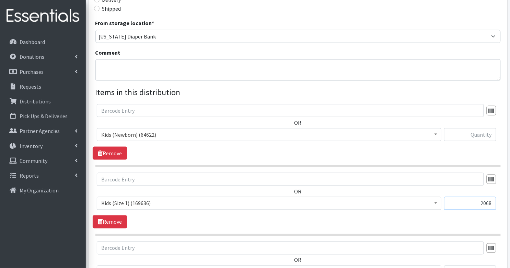
scroll to position [154, 0]
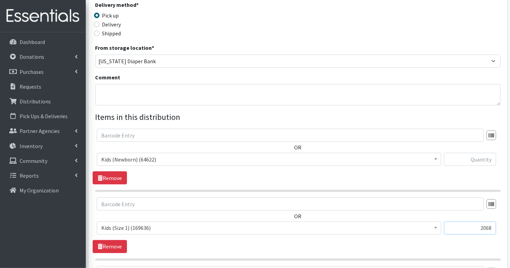
type input "2068"
click at [474, 160] on input "text" at bounding box center [470, 159] width 52 height 13
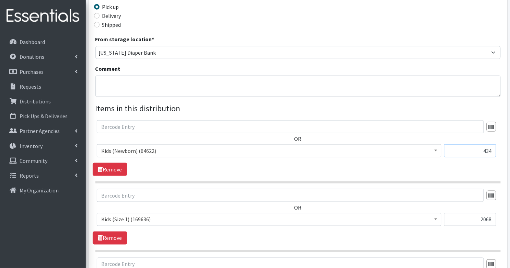
scroll to position [164, 0]
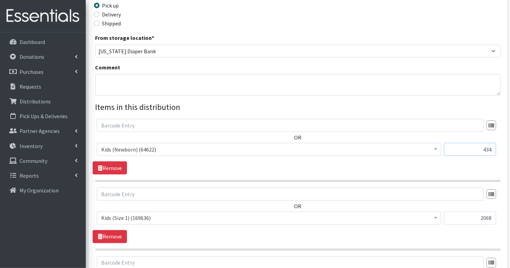
type input "434"
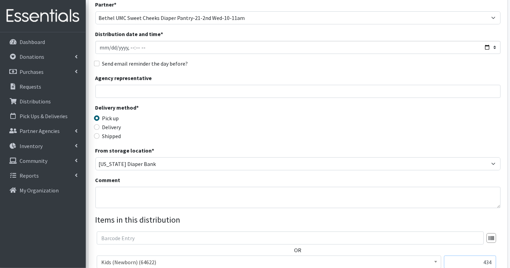
scroll to position [60, 0]
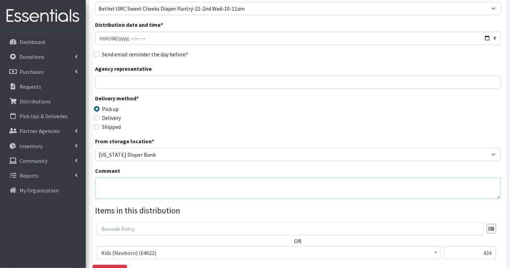
click at [200, 185] on textarea "Comment" at bounding box center [298, 188] width 406 height 21
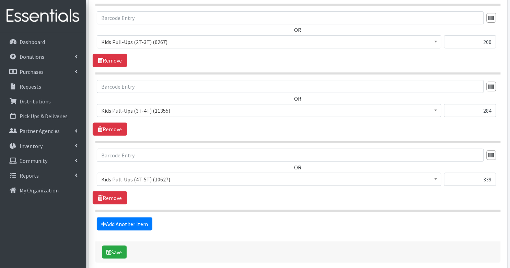
scroll to position [916, 0]
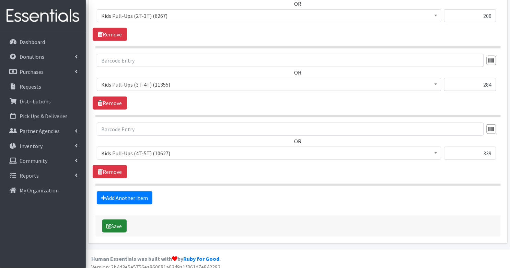
type textarea "Partner stock up"
click at [108, 223] on icon "submit" at bounding box center [109, 225] width 5 height 5
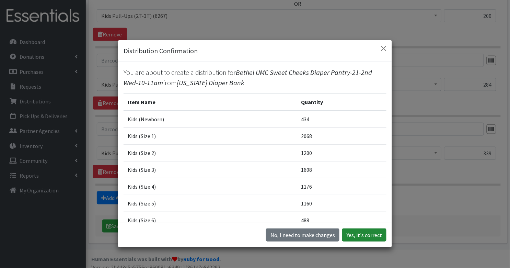
click at [374, 233] on button "Yes, it's correct" at bounding box center [364, 234] width 44 height 13
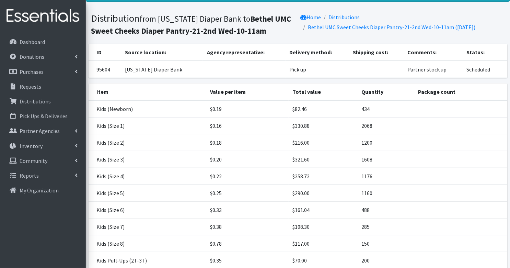
scroll to position [136, 0]
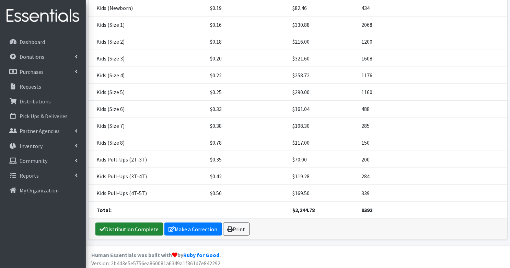
click at [123, 225] on link "Distribution Complete" at bounding box center [129, 229] width 68 height 13
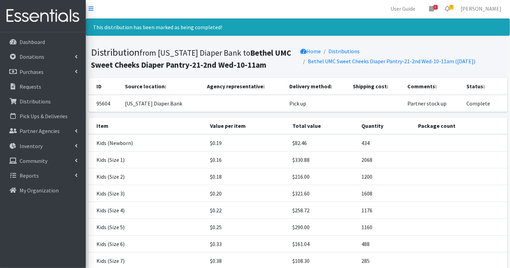
scroll to position [0, 0]
